Goal: Information Seeking & Learning: Learn about a topic

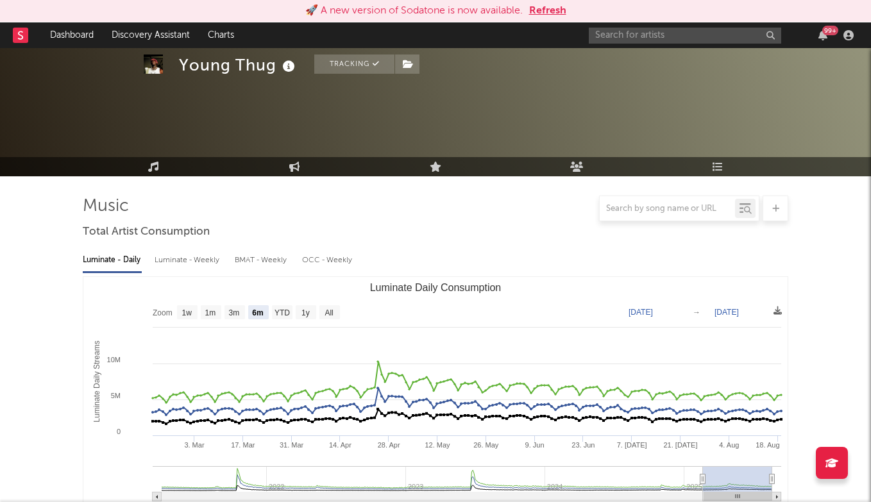
select select "6m"
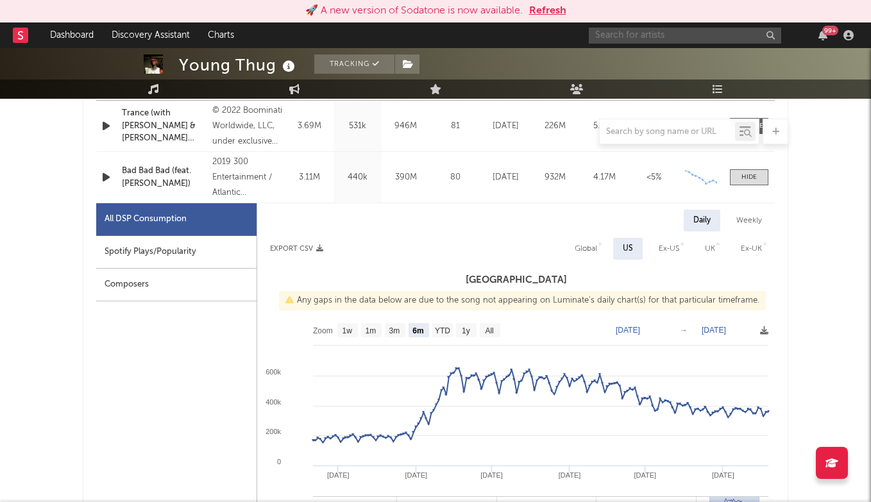
click at [651, 39] on input "text" at bounding box center [685, 36] width 193 height 16
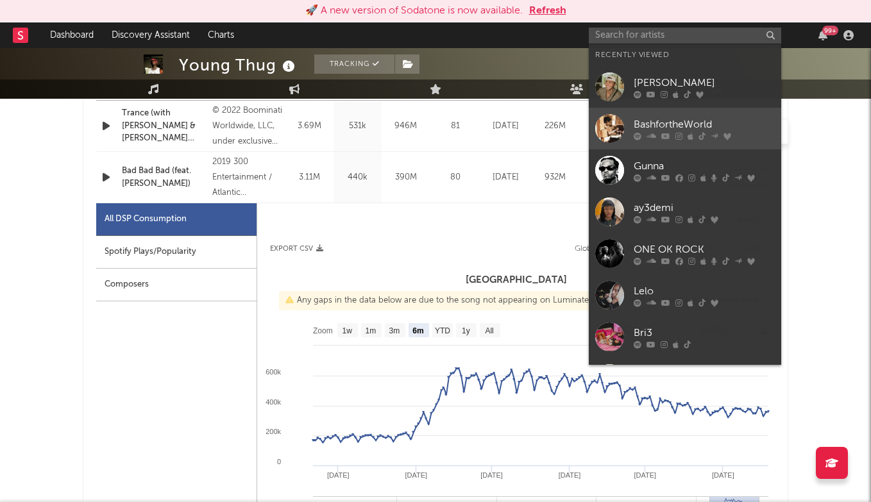
click at [673, 123] on div "BashfortheWorld" at bounding box center [704, 124] width 141 height 15
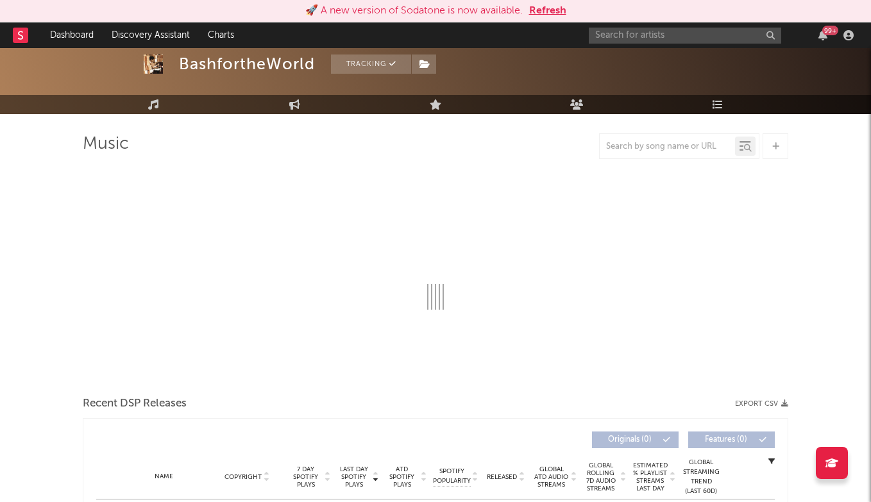
scroll to position [69, 0]
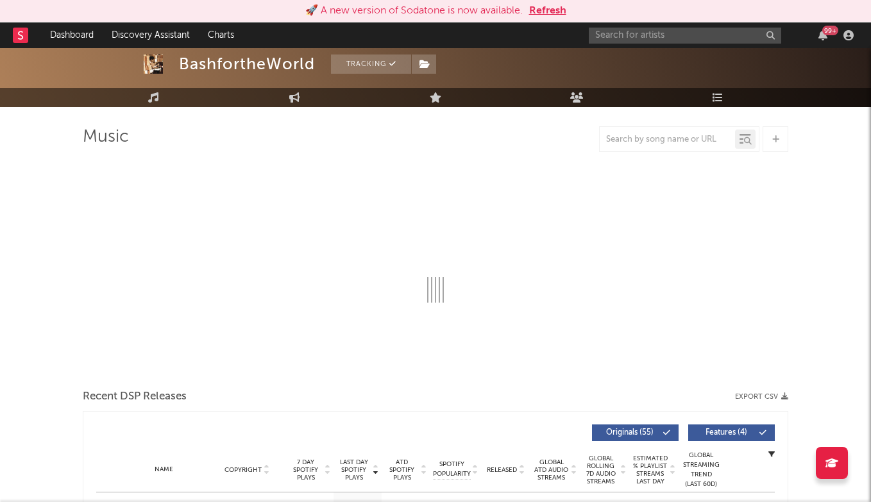
select select "6m"
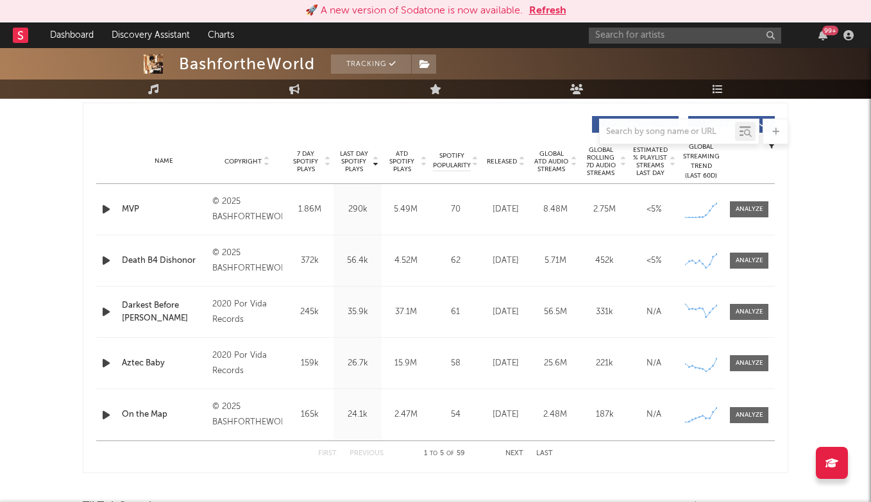
scroll to position [484, 0]
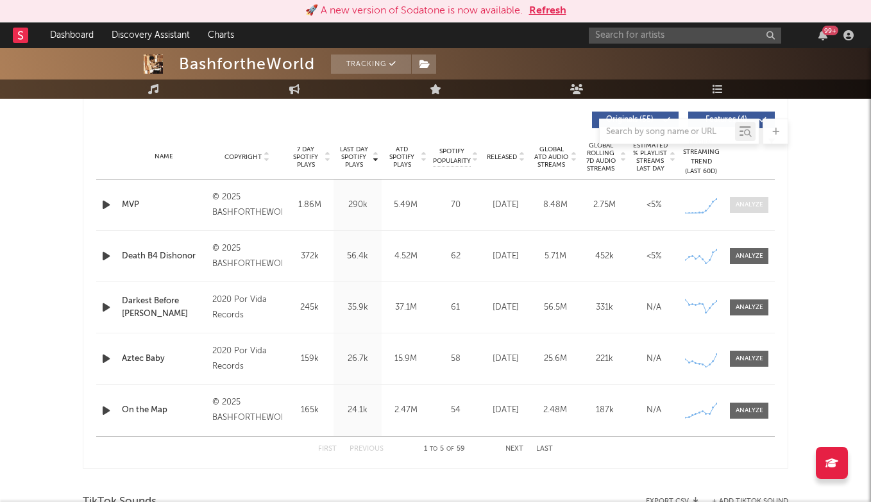
click at [753, 206] on div at bounding box center [750, 205] width 28 height 10
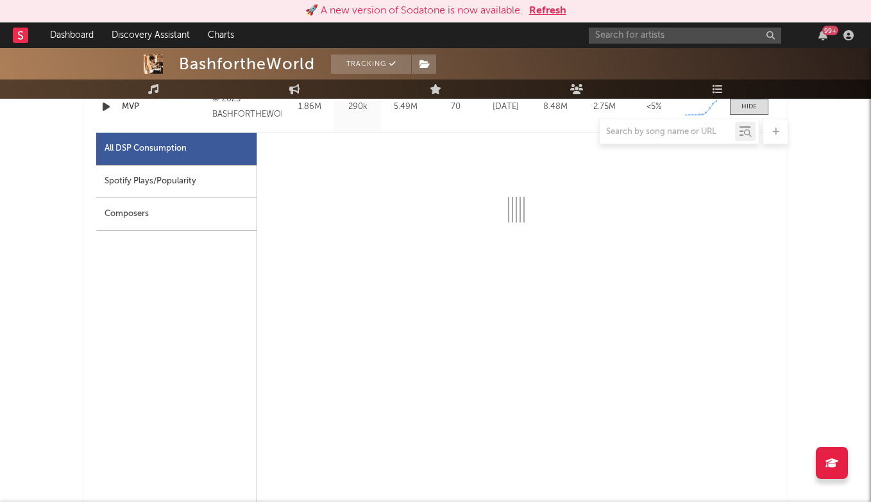
select select "1w"
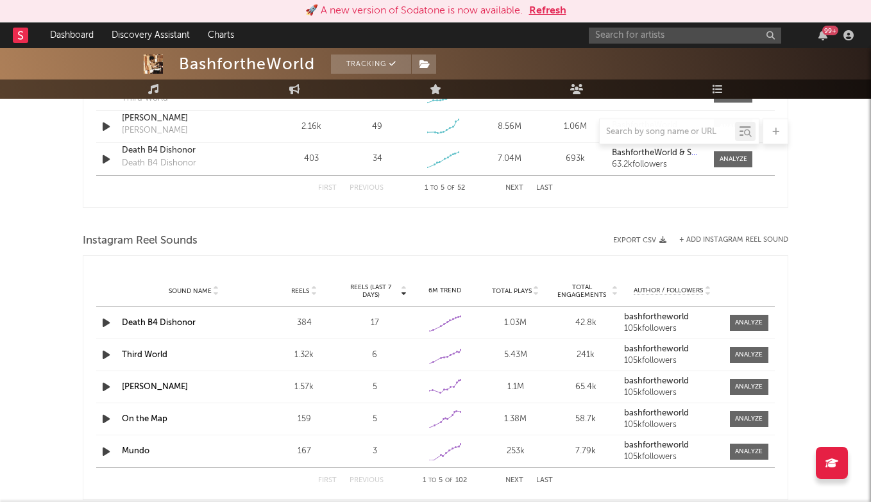
scroll to position [1665, 0]
click at [313, 291] on icon at bounding box center [314, 293] width 6 height 5
click at [375, 292] on span "Reels (last 7 days)" at bounding box center [371, 290] width 56 height 15
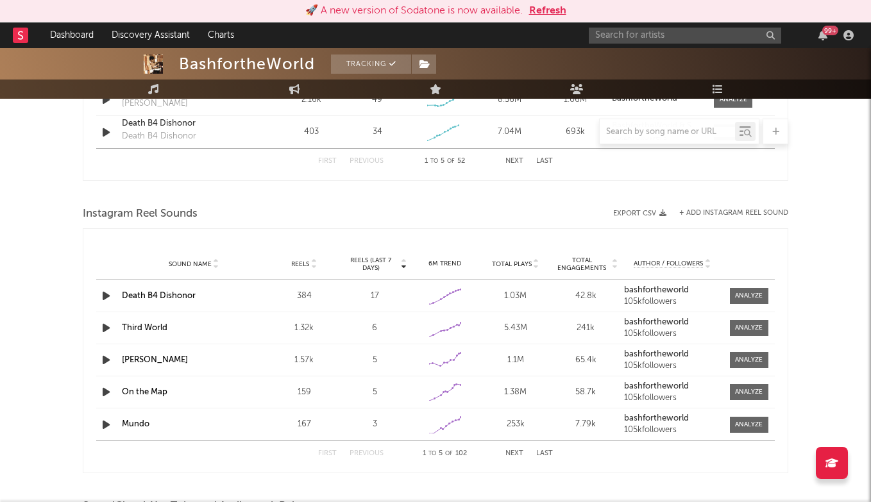
click at [517, 450] on div "First Previous 1 to 5 of 102 Next Last" at bounding box center [435, 454] width 235 height 25
click at [515, 454] on button "Next" at bounding box center [515, 453] width 18 height 7
